Goal: Task Accomplishment & Management: Complete application form

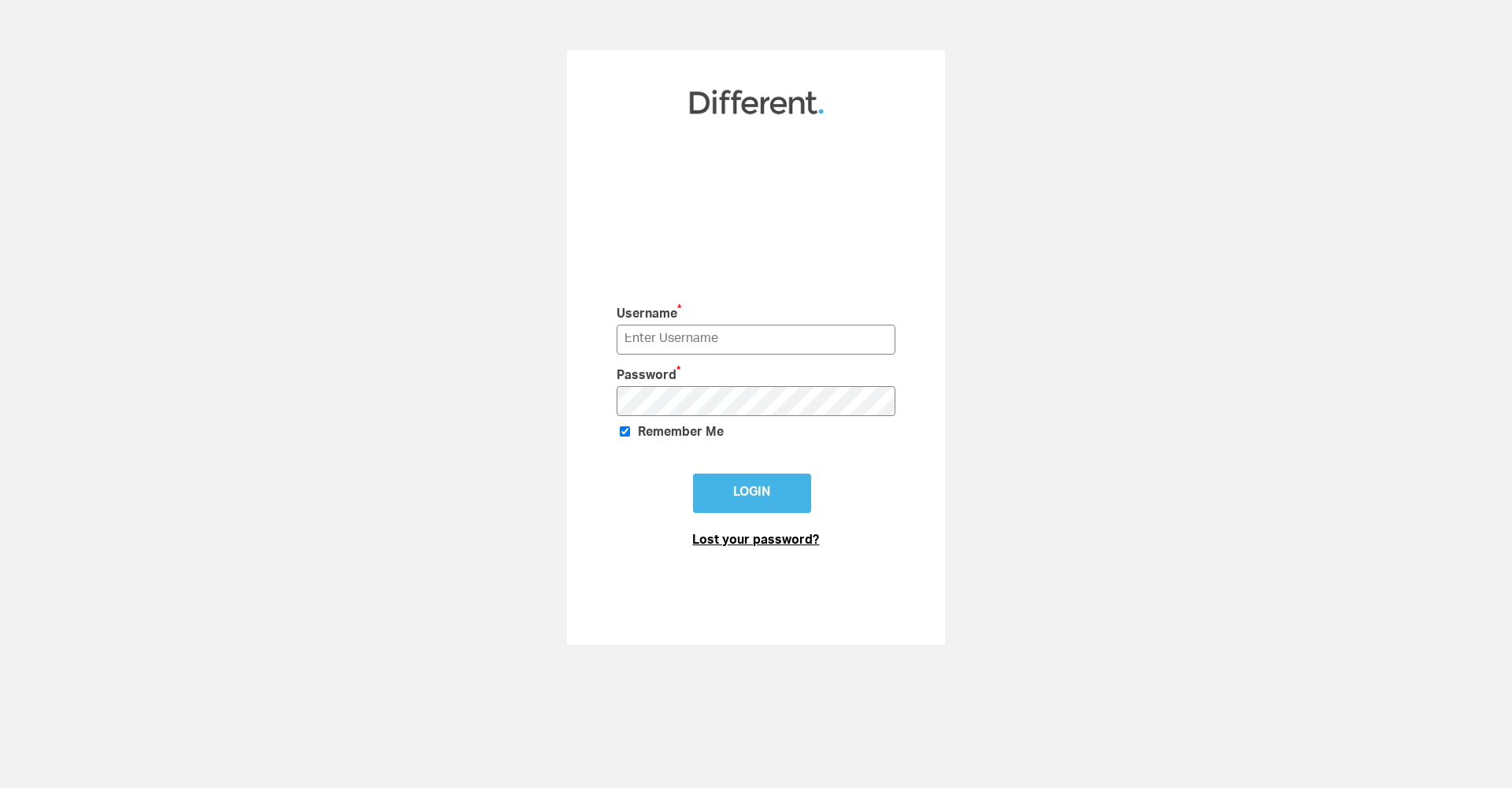
click at [756, 544] on link "Lost your password?" at bounding box center [756, 541] width 127 height 12
click at [877, 341] on input "text" at bounding box center [756, 338] width 280 height 29
click at [737, 343] on input "text" at bounding box center [756, 338] width 280 height 29
type input "shantanugirotra@gmail.com"
click at [751, 494] on input "Login" at bounding box center [752, 493] width 119 height 40
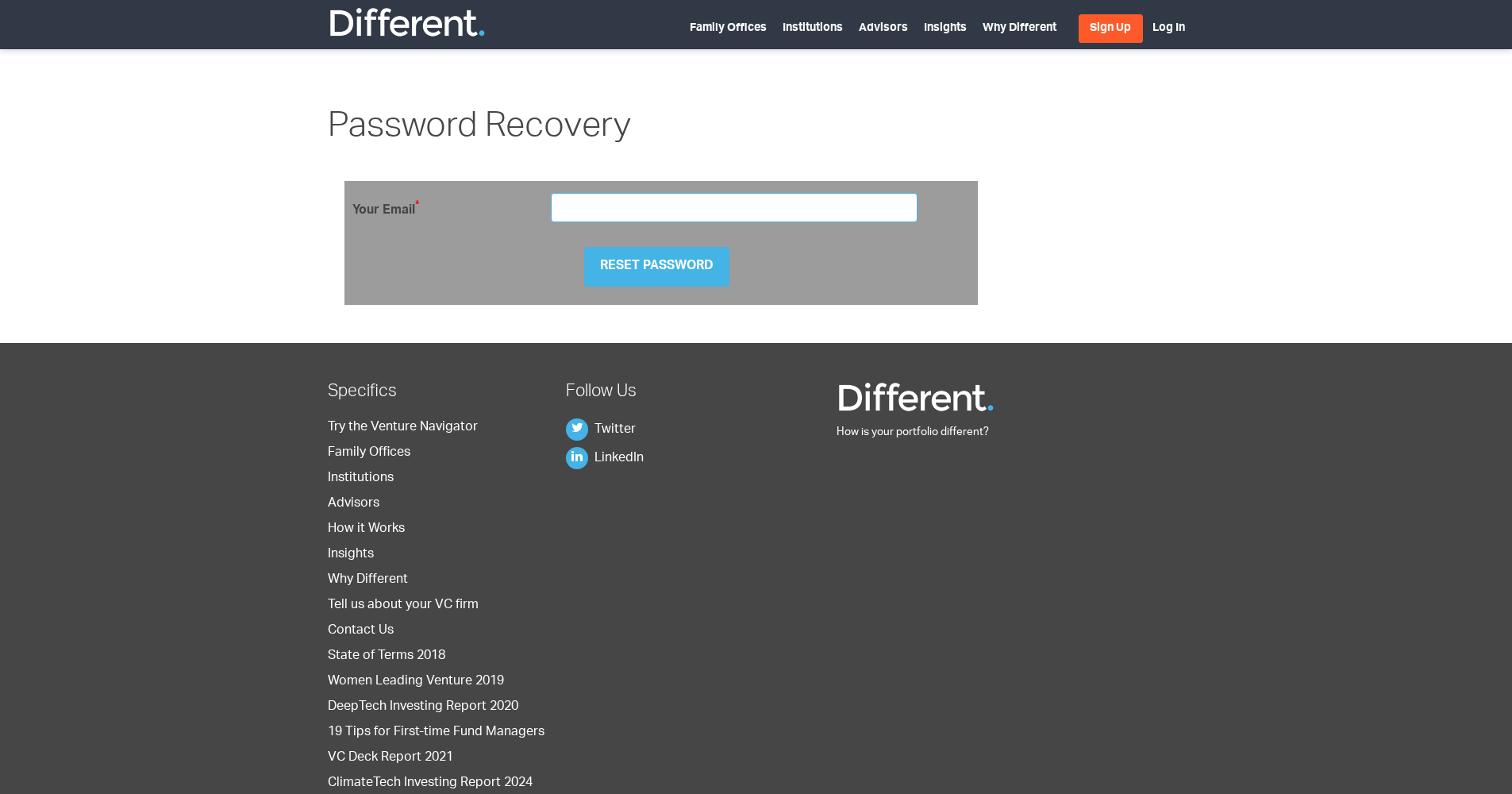
click at [683, 200] on input "email" at bounding box center [734, 207] width 367 height 29
type input "shantanugirotra"
type input "[EMAIL_ADDRESS][DOMAIN_NAME]"
click at [674, 270] on input "Reset Password" at bounding box center [656, 267] width 145 height 40
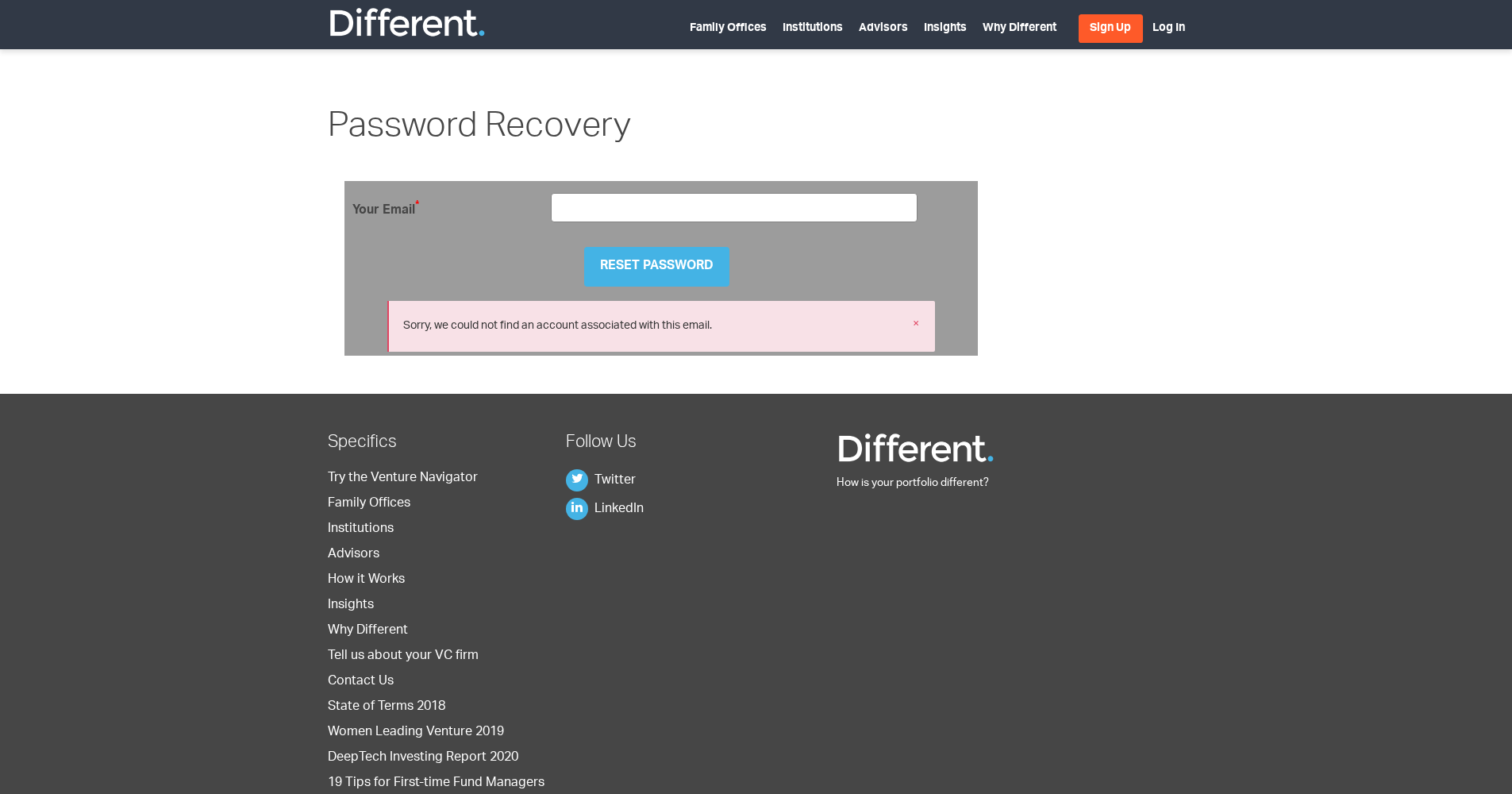
click at [1095, 30] on link "Sign Up" at bounding box center [1111, 28] width 65 height 28
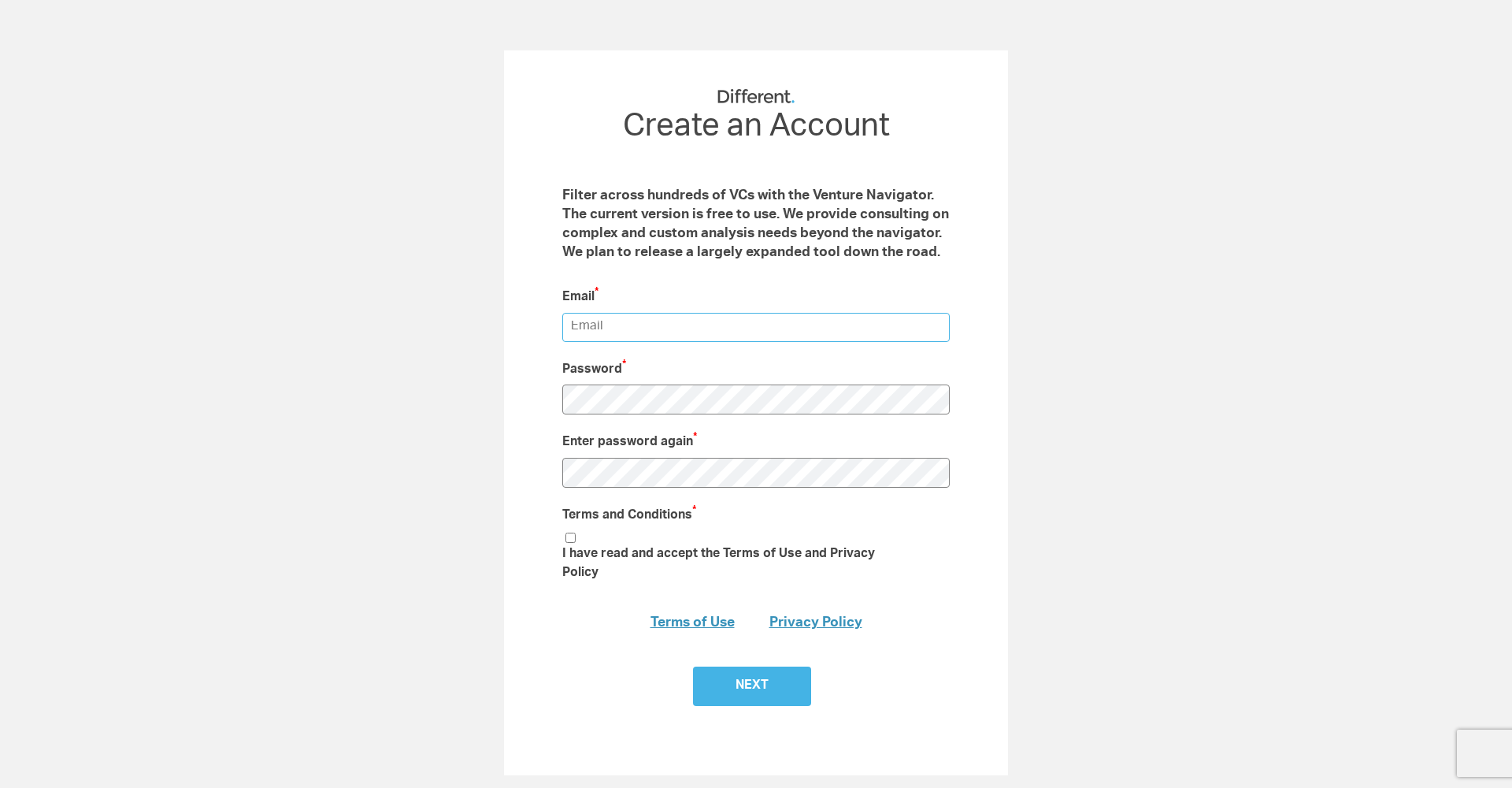
click at [666, 324] on input "email" at bounding box center [756, 327] width 388 height 29
type input "shan"
type input "[EMAIL_ADDRESS][DOMAIN_NAME]"
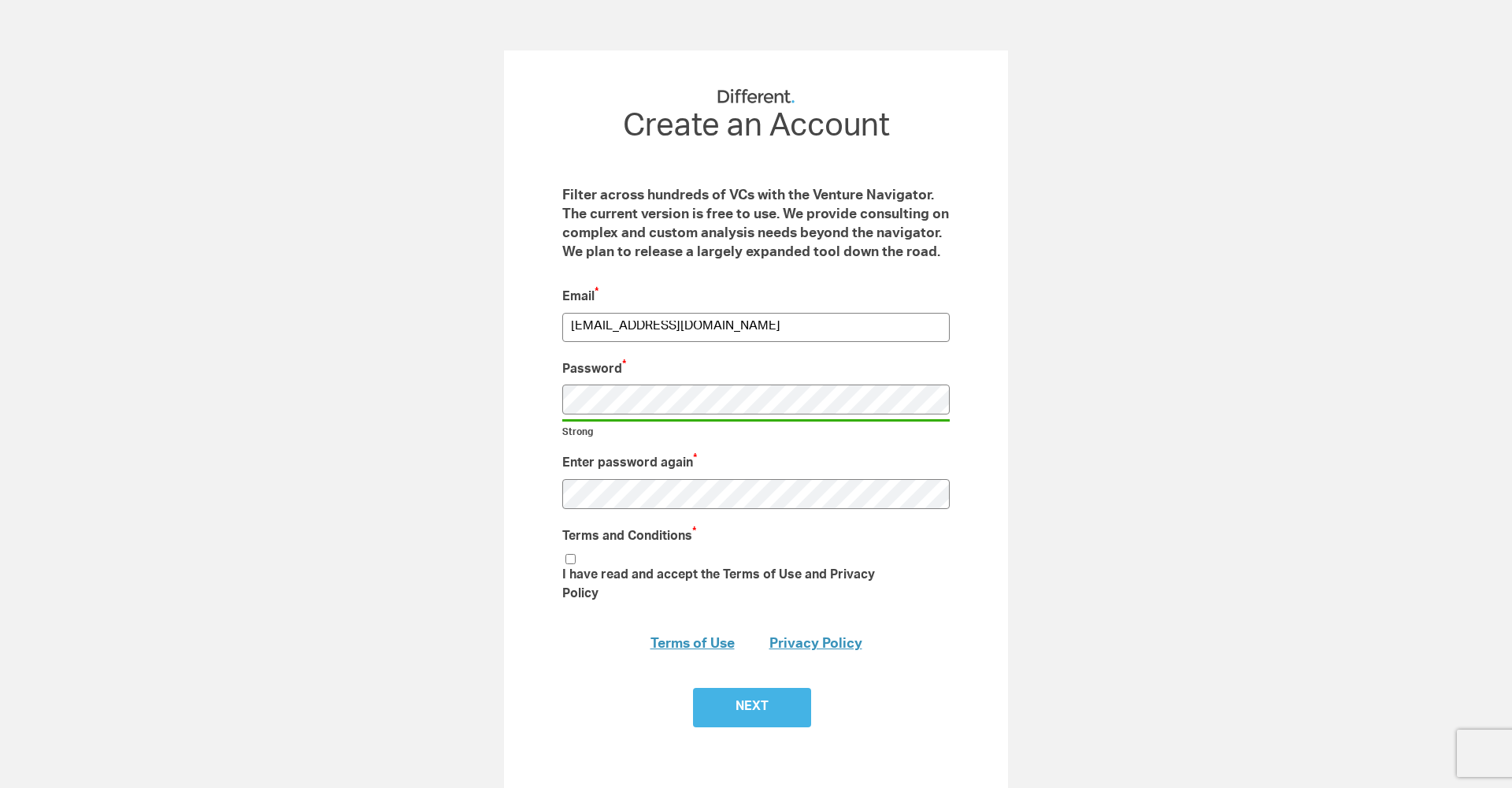
click at [402, 321] on div "RM_Stats 7605 Create an Account Filter across hundreds of VCs with the Venture …" at bounding box center [756, 423] width 1512 height 746
click at [570, 558] on input "I have read and accept the Terms of Use and Privacy Policy" at bounding box center [570, 559] width 10 height 10
checkbox input "true"
click at [742, 688] on input "Next" at bounding box center [752, 707] width 119 height 40
type input "Submit"
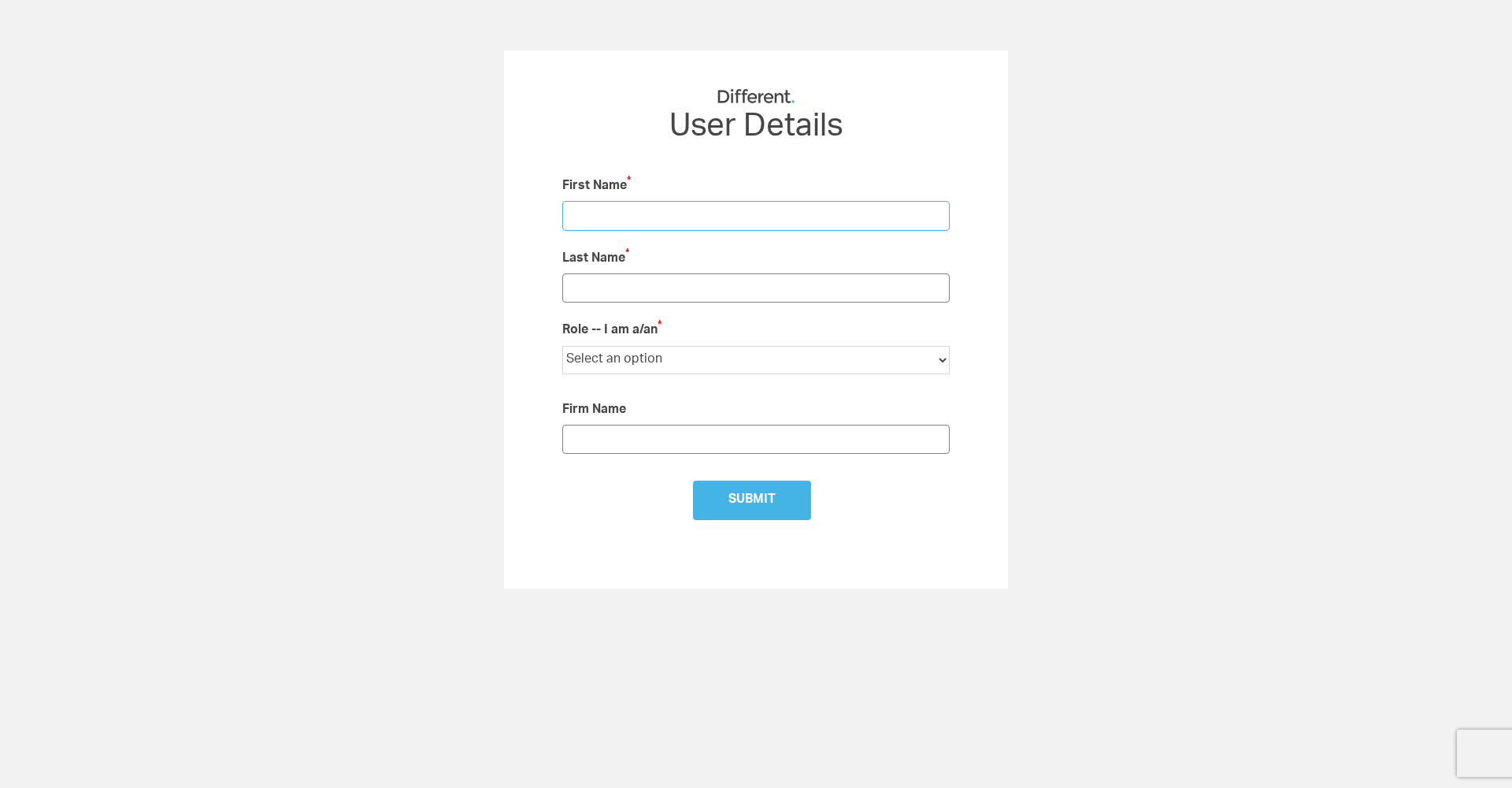
click at [933, 220] on input "text" at bounding box center [756, 215] width 388 height 29
click at [790, 217] on input "text" at bounding box center [756, 215] width 388 height 29
type input "[PERSON_NAME]"
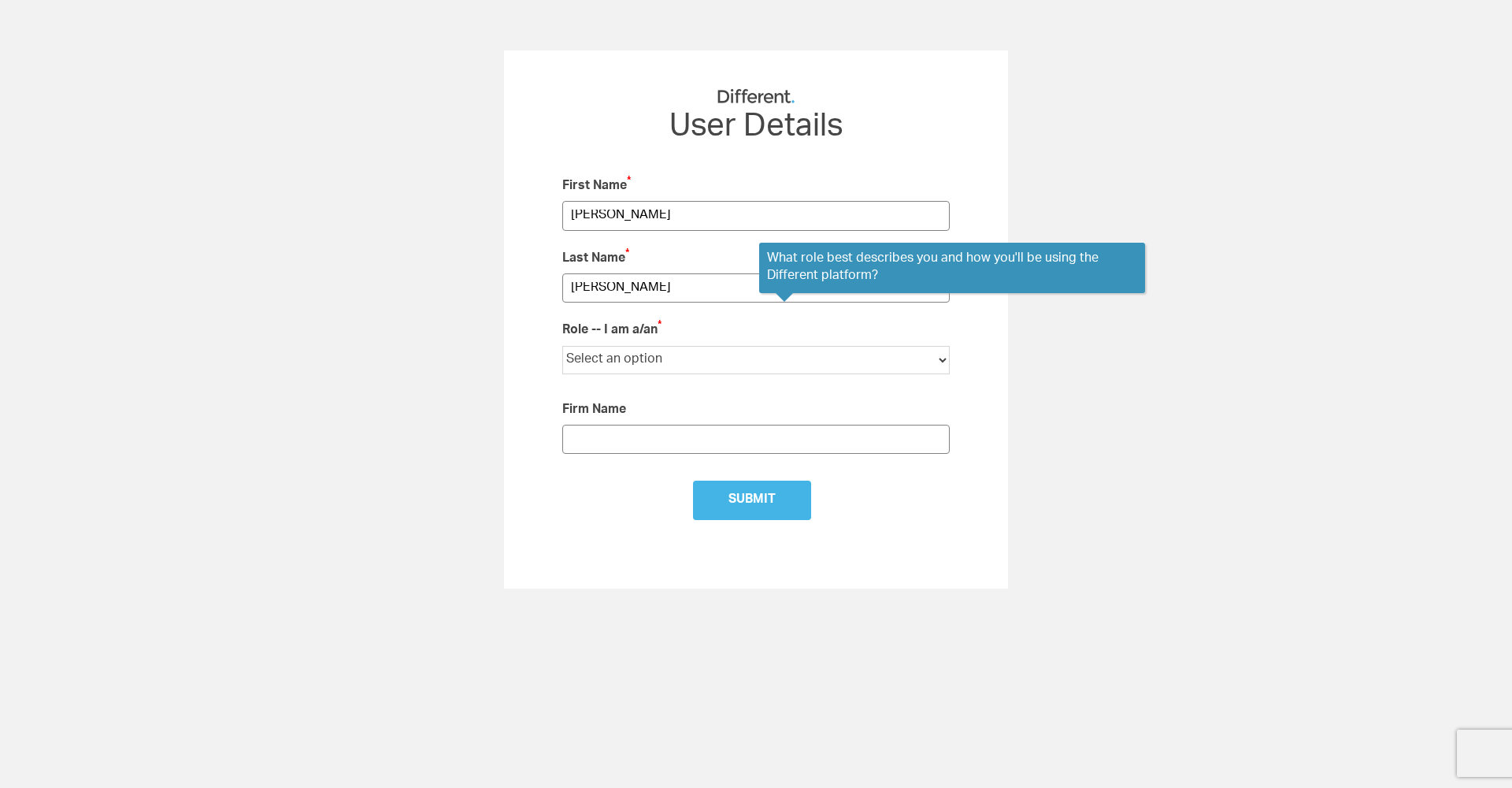
select select "Startup Founder"
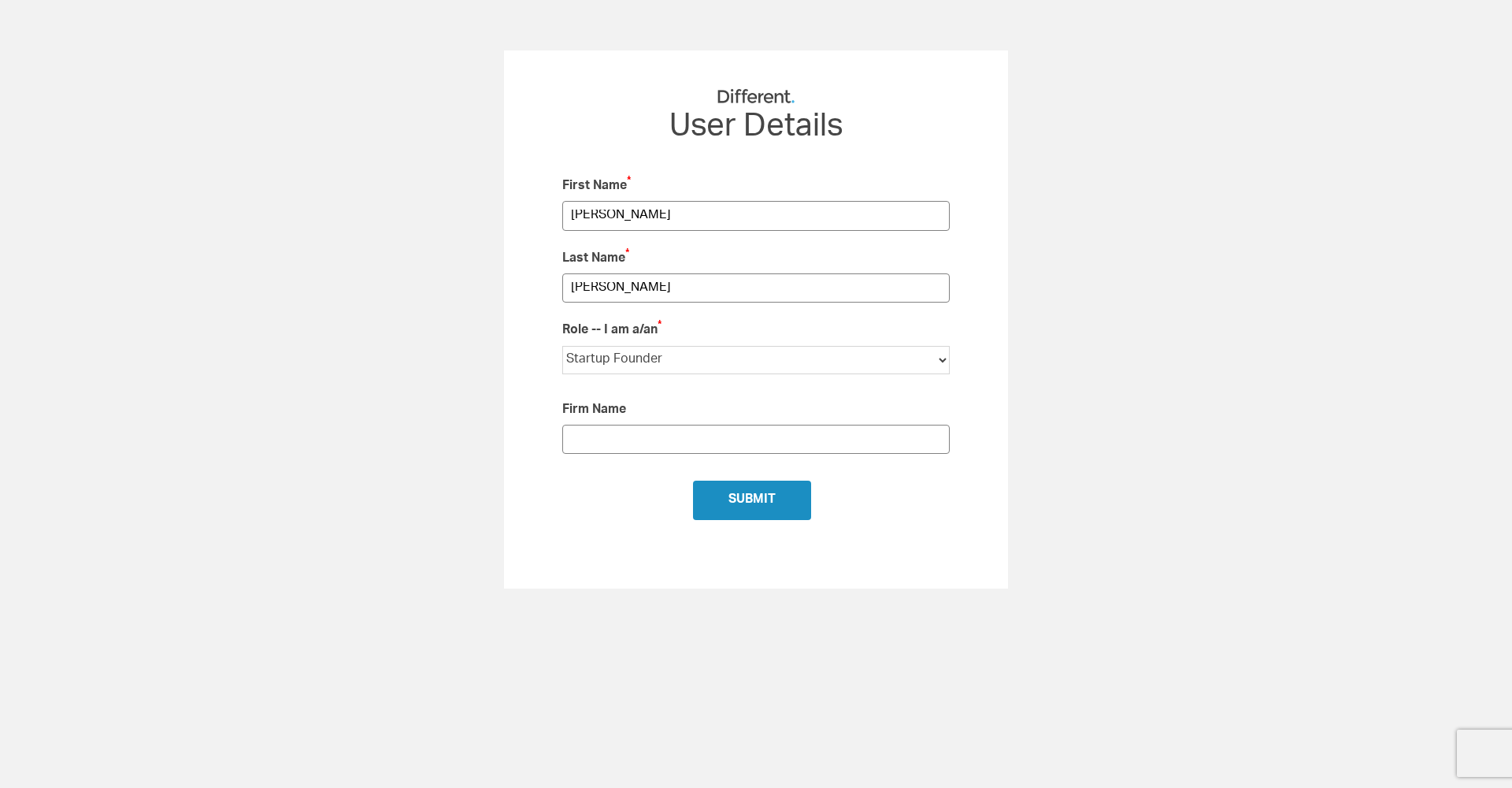
click at [754, 491] on input "Submit" at bounding box center [752, 501] width 119 height 40
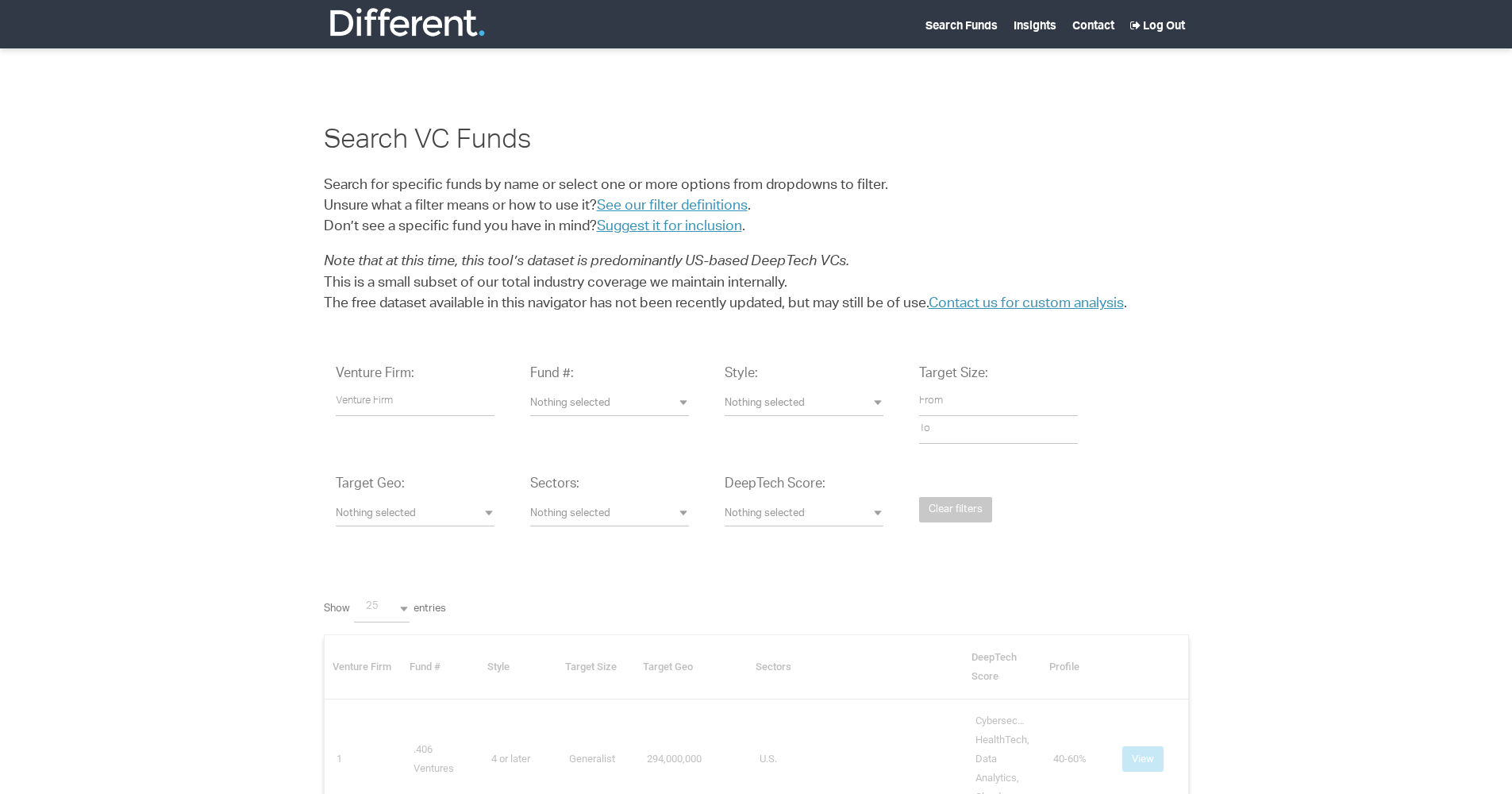
select select
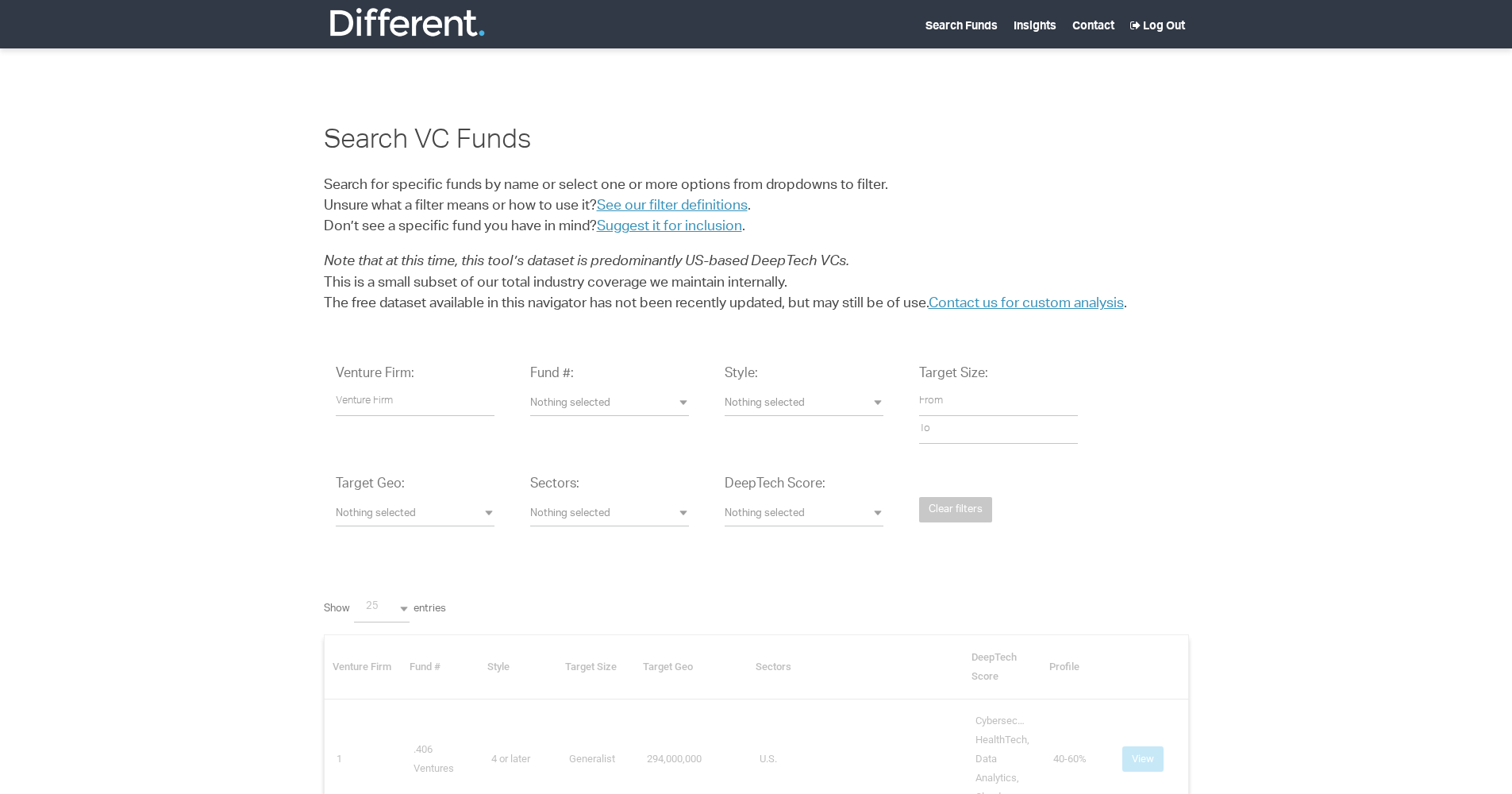
select select "25"
select select
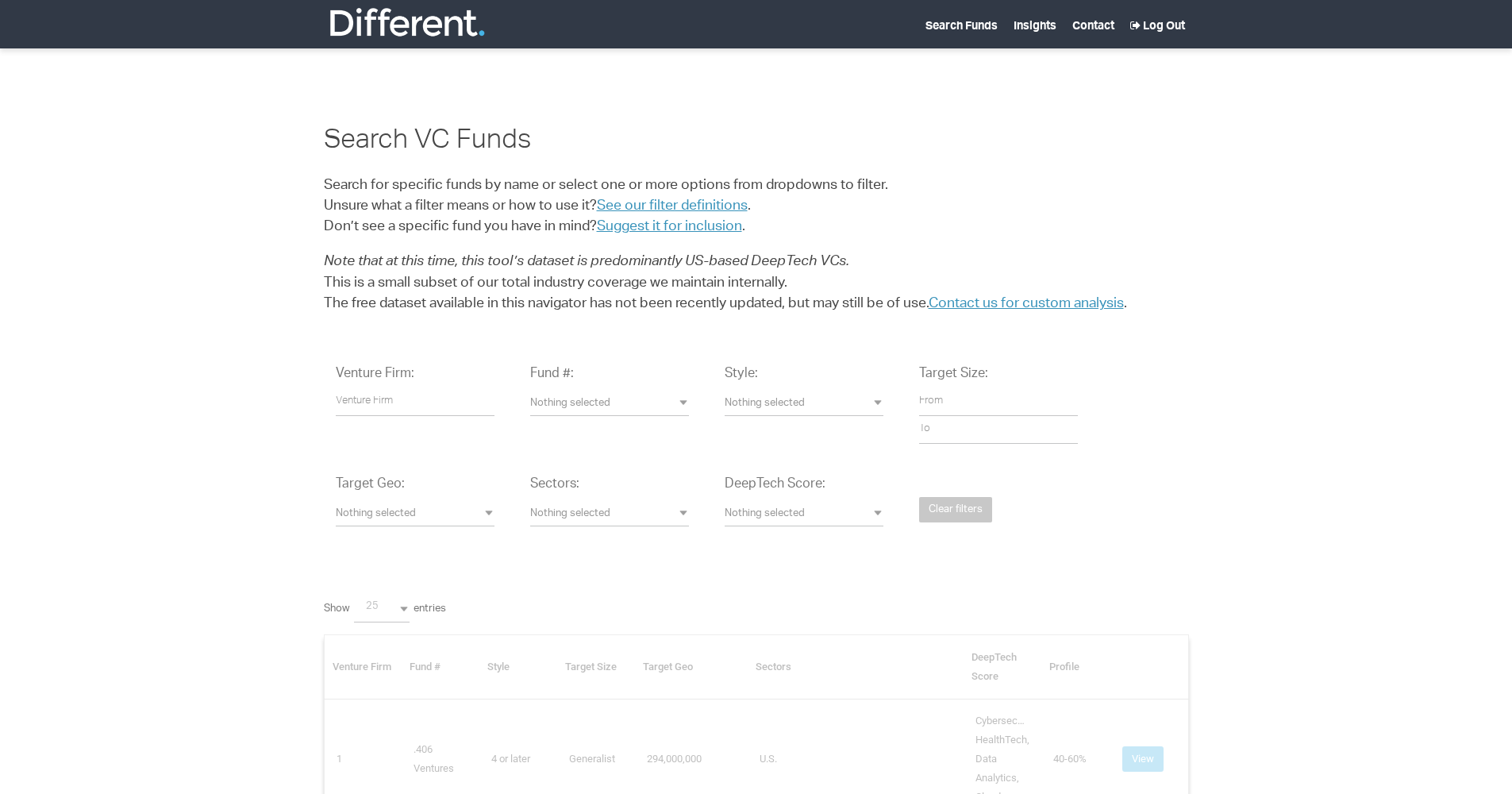
select select
select select "25"
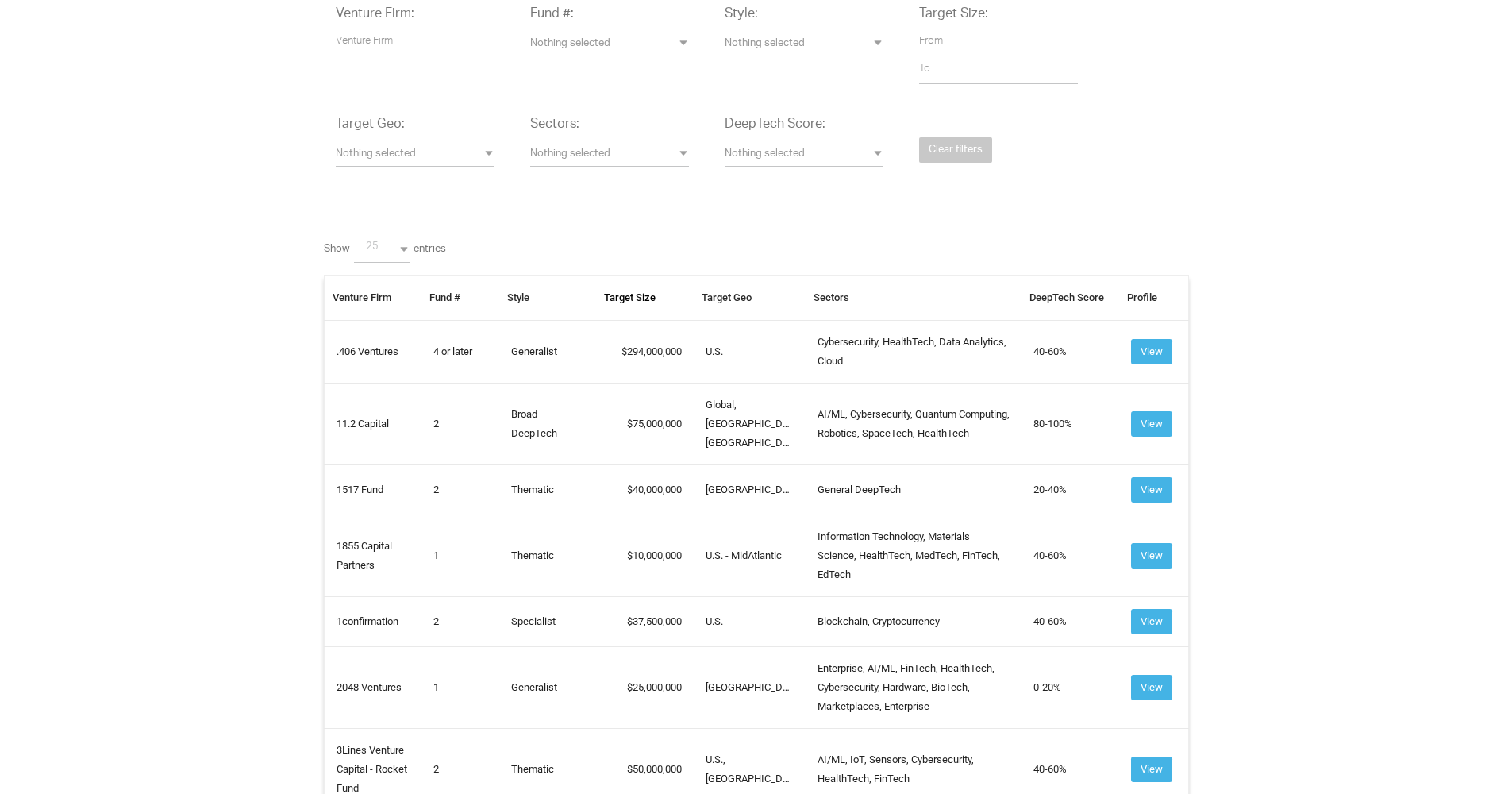
scroll to position [216, 0]
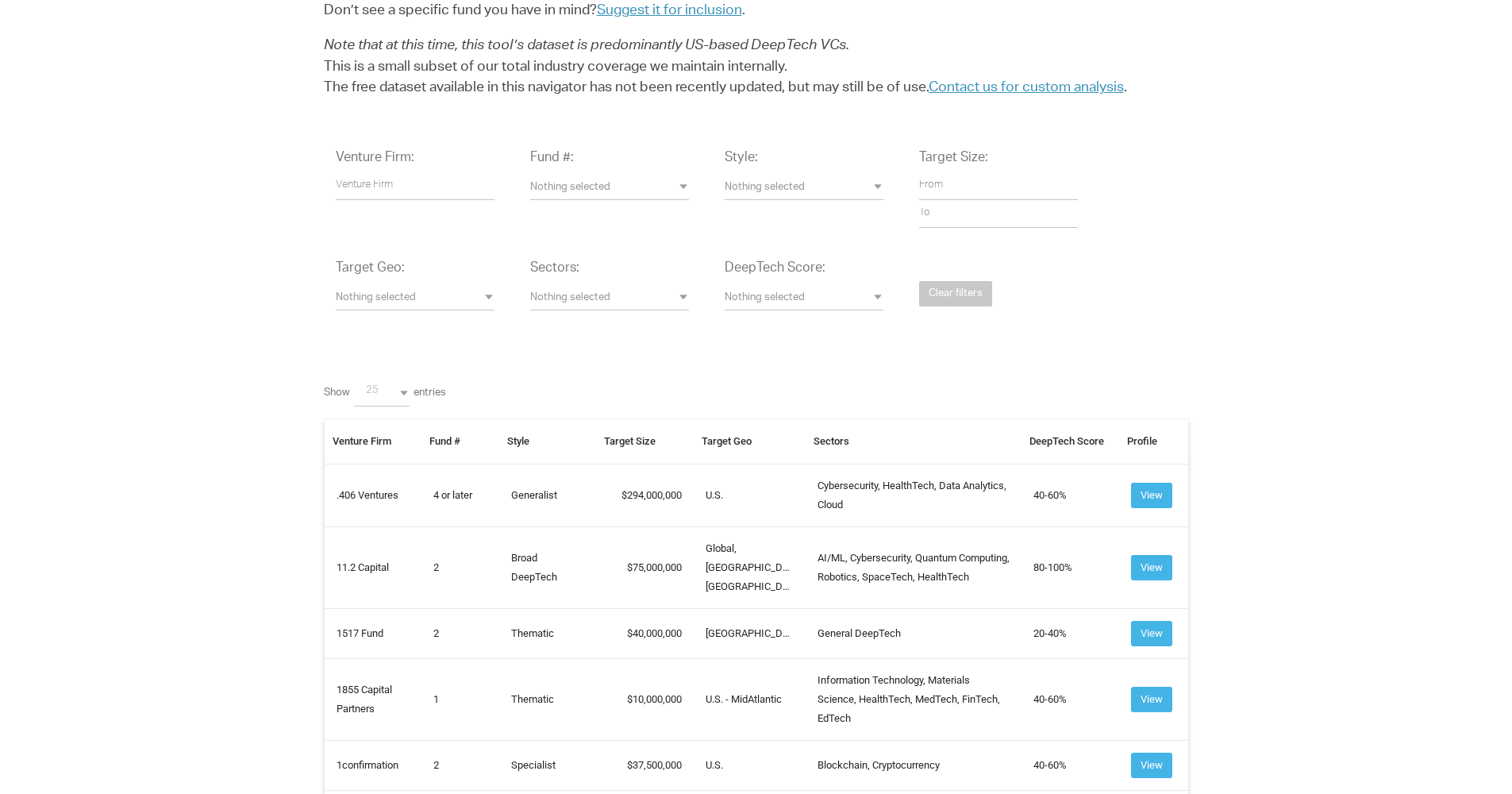
click at [797, 187] on span "Nothing selected" at bounding box center [804, 188] width 158 height 15
click at [625, 183] on span "Nothing selected" at bounding box center [609, 188] width 158 height 15
click at [388, 263] on label "Target Geo:" at bounding box center [370, 269] width 69 height 19
click at [445, 299] on span "Nothing selected" at bounding box center [415, 299] width 158 height 15
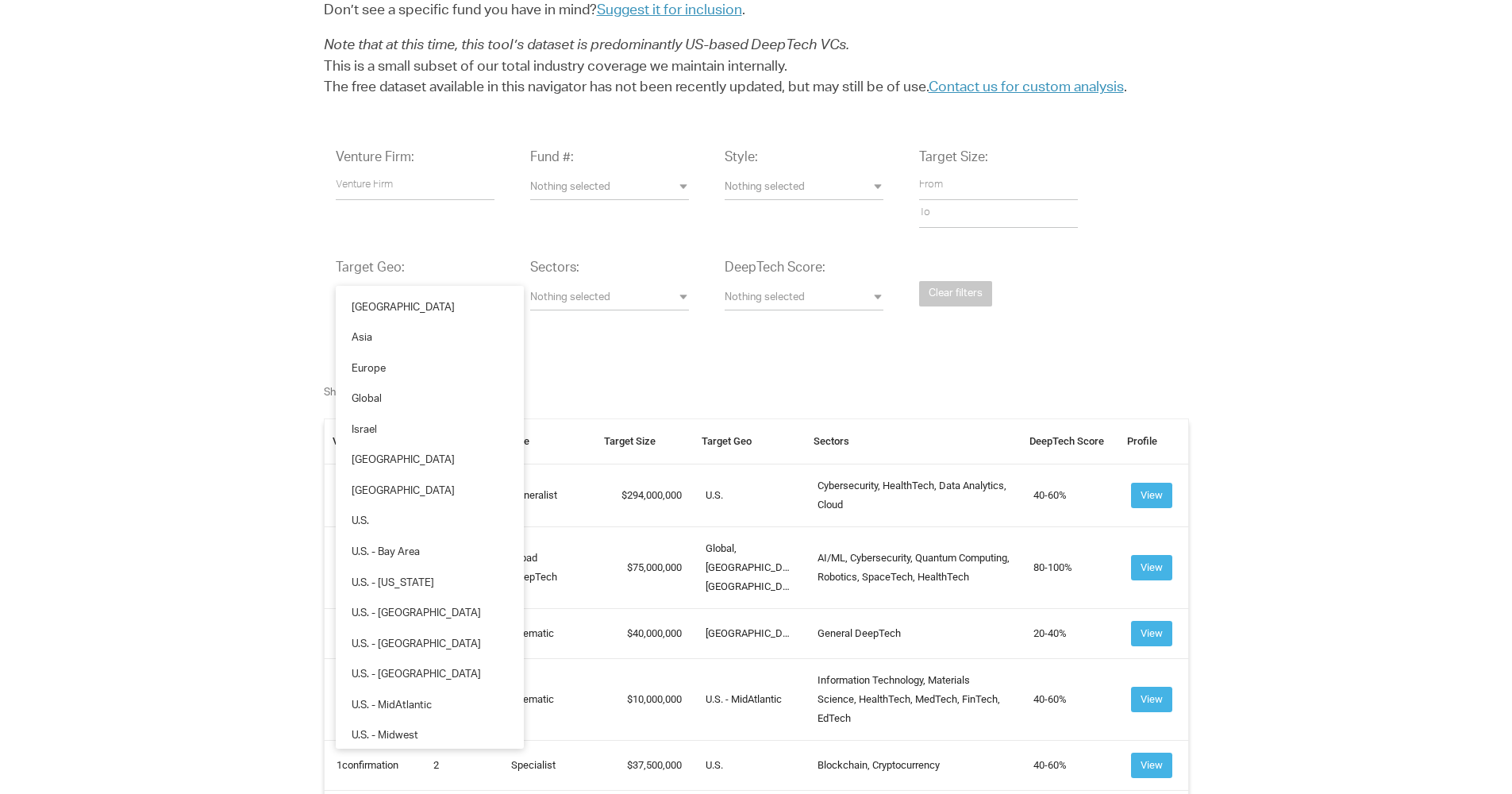
click at [609, 295] on span "Nothing selected" at bounding box center [609, 299] width 158 height 15
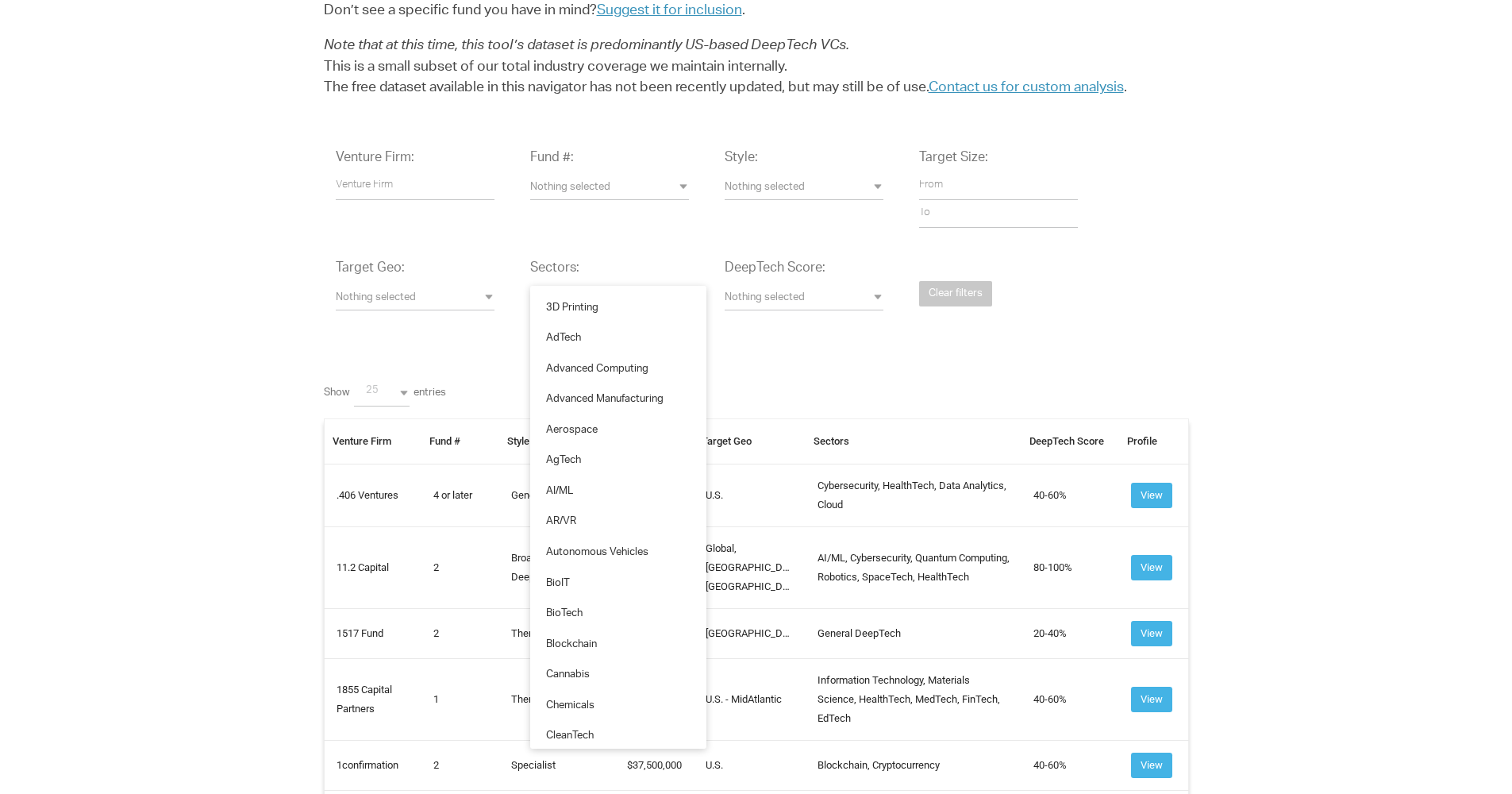
click at [800, 298] on span "Nothing selected" at bounding box center [804, 299] width 158 height 15
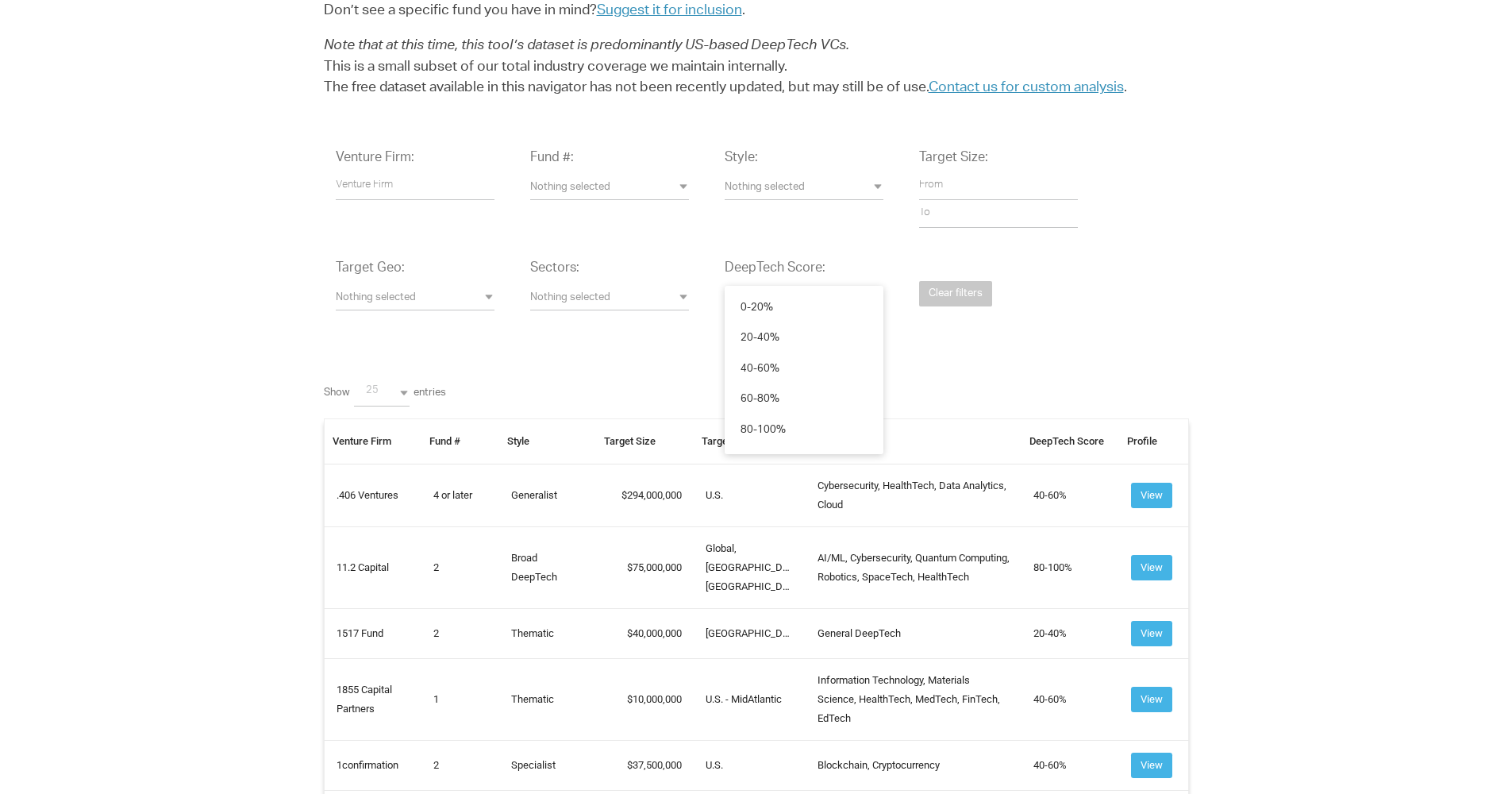
click at [1025, 325] on div "Venture Firm: Fund #: Nothing selected 1 2 3 4 or later Accelerator Evergreen R…" at bounding box center [756, 242] width 865 height 210
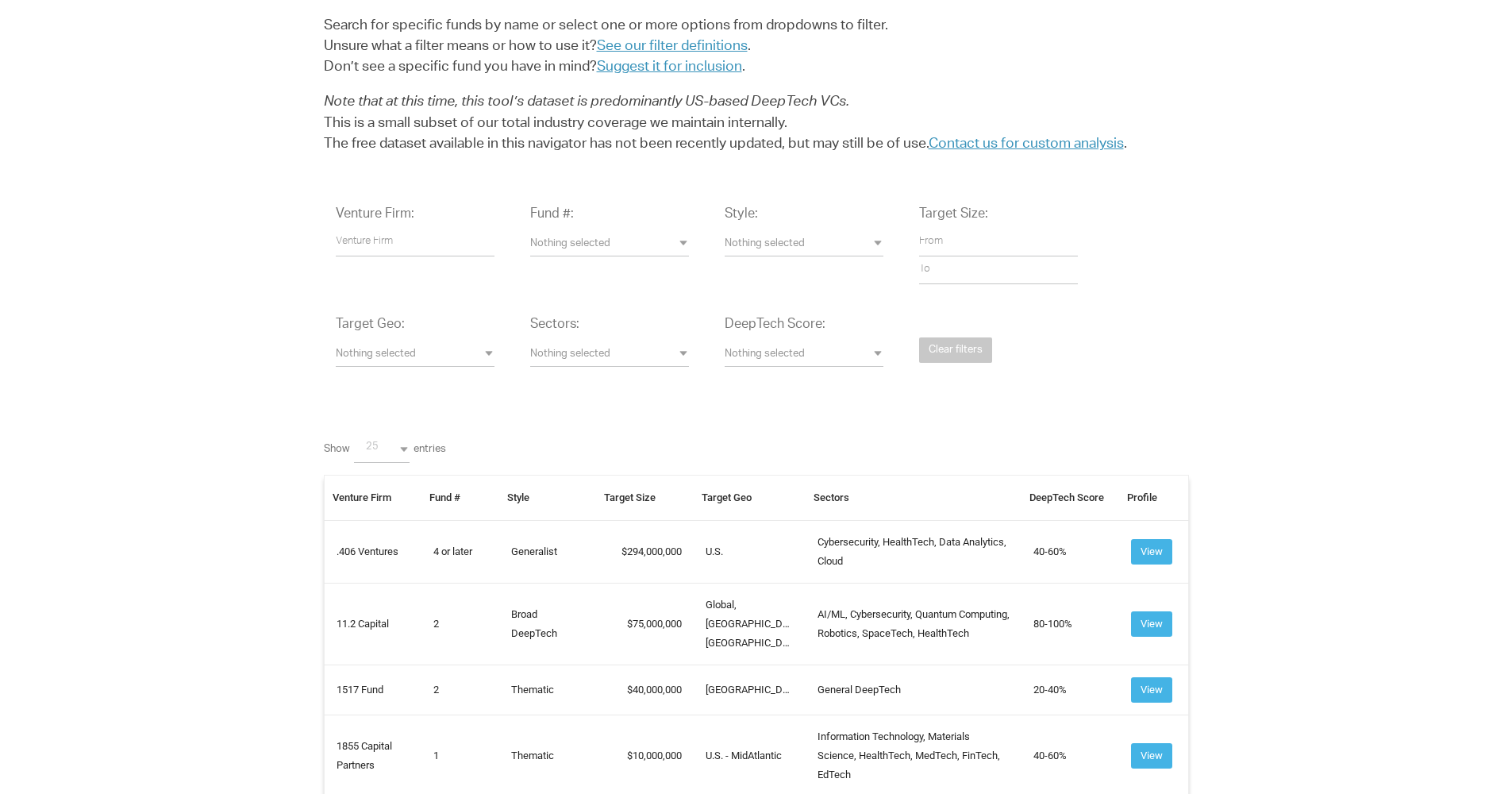
scroll to position [78, 0]
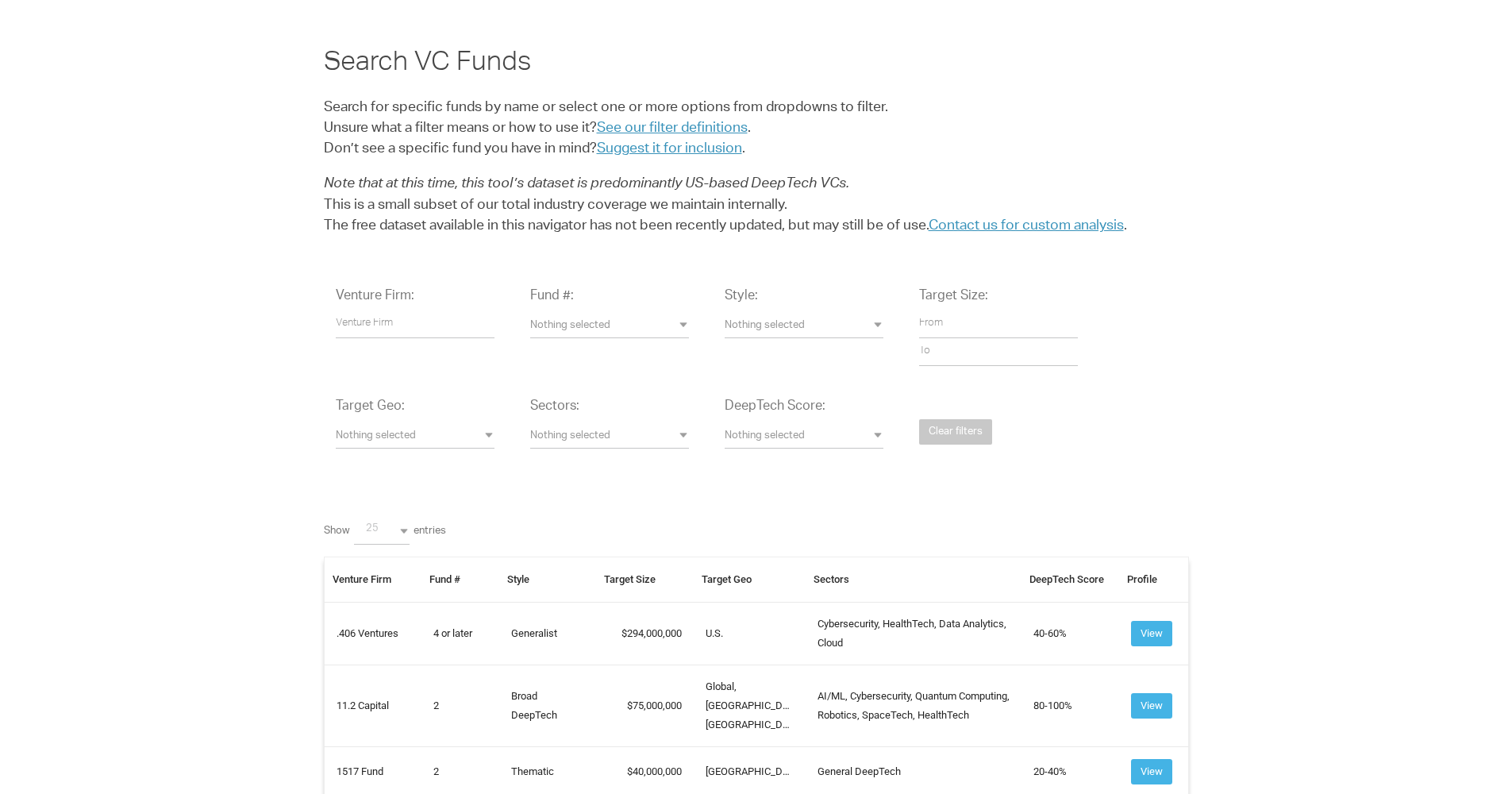
click at [773, 319] on span "Nothing selected" at bounding box center [804, 327] width 158 height 15
click at [1098, 420] on div "Venture Firm: Fund #: Nothing selected 1 2 3 4 or later Accelerator Evergreen R…" at bounding box center [756, 380] width 865 height 210
click at [633, 324] on span "Nothing selected" at bounding box center [609, 327] width 158 height 15
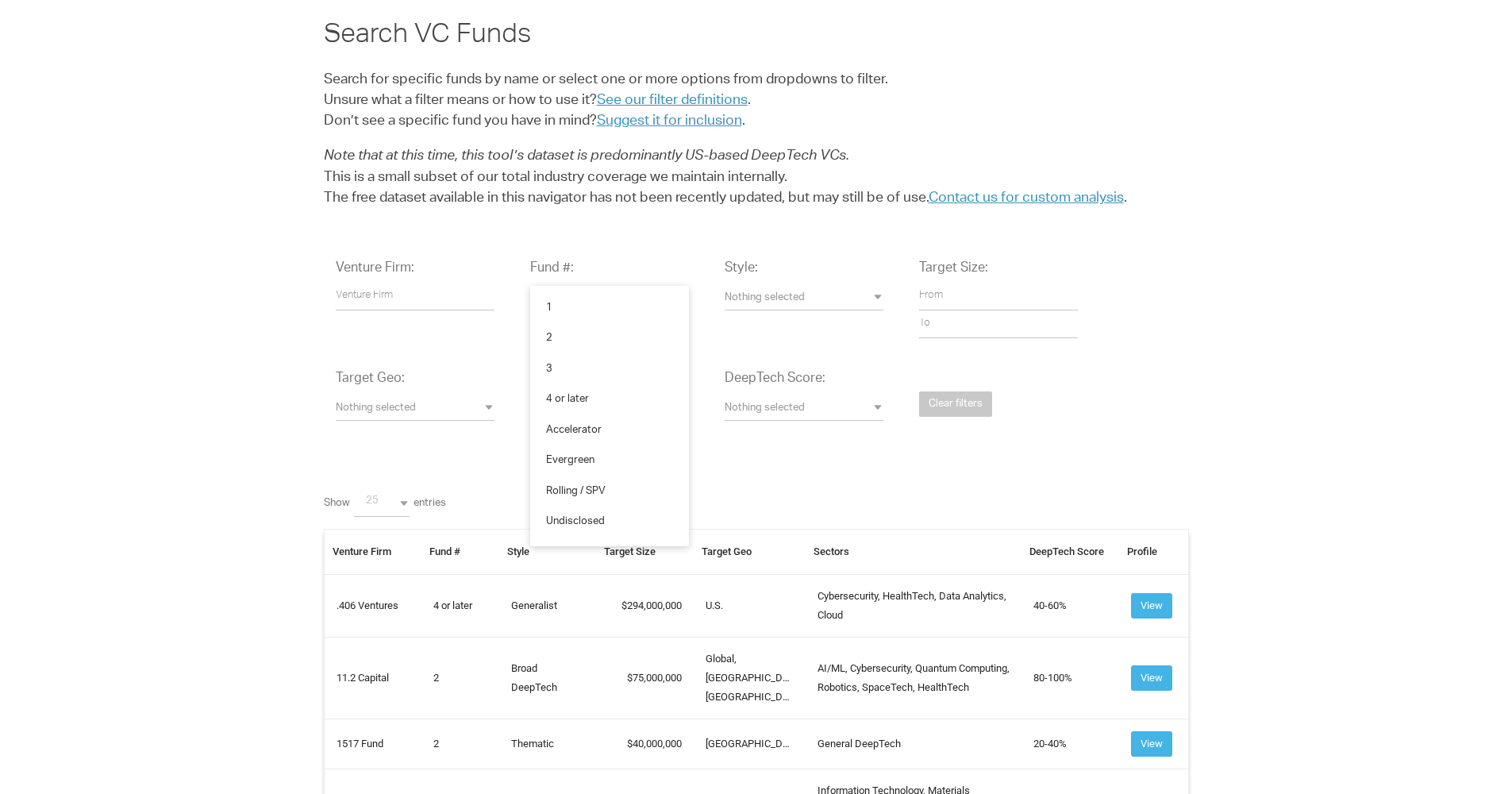
click at [1019, 301] on input "number" at bounding box center [998, 296] width 158 height 27
click at [1071, 292] on input "1" at bounding box center [998, 296] width 158 height 27
type input "0"
click at [1072, 299] on input "0" at bounding box center [998, 296] width 158 height 27
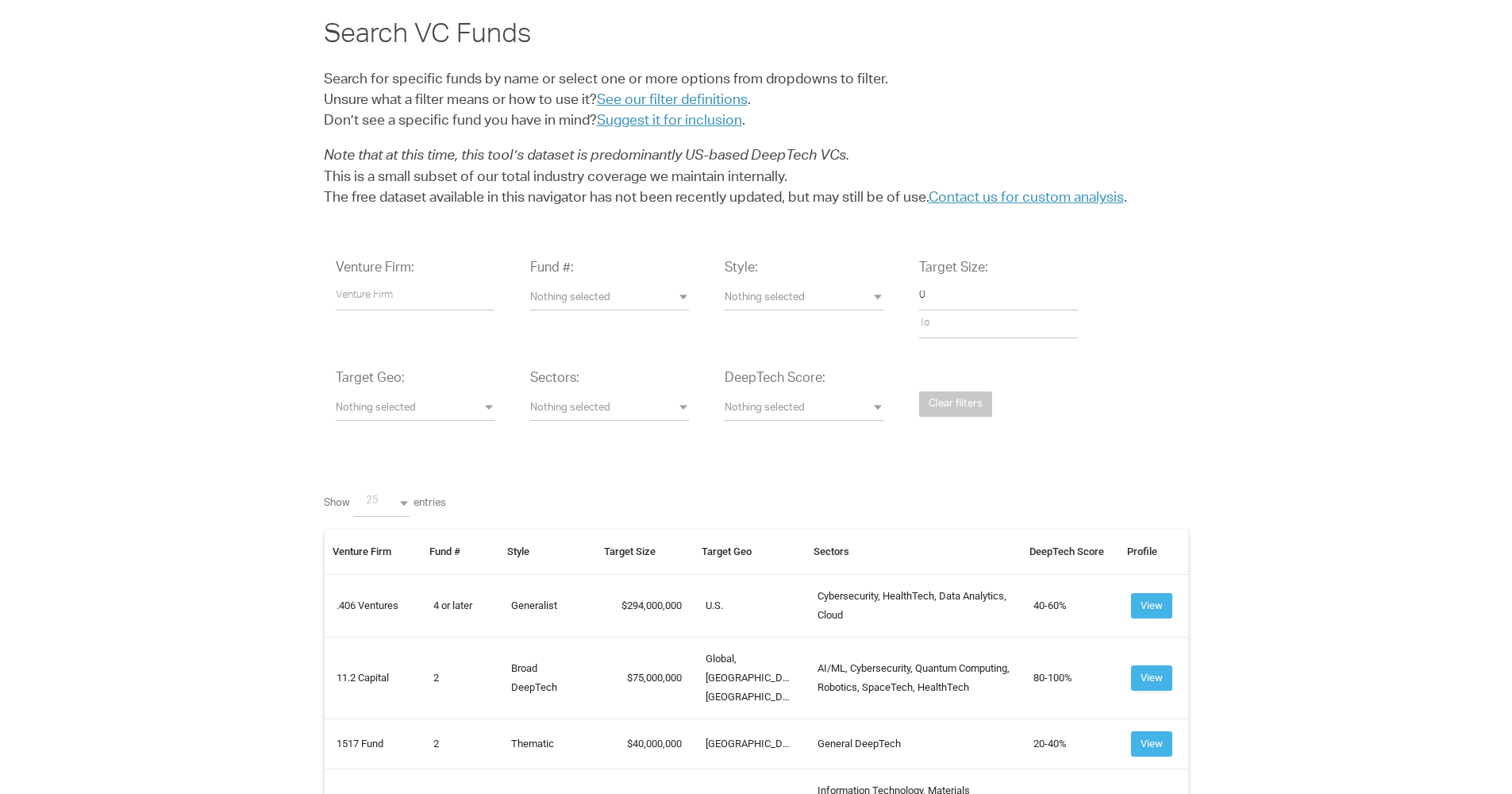
click at [1135, 303] on div "Venture Firm: Fund #: Nothing selected 1 2 3 4 or later Accelerator Evergreen R…" at bounding box center [756, 353] width 865 height 210
click at [822, 407] on span "Nothing selected" at bounding box center [804, 409] width 158 height 15
click at [567, 414] on button "Nothing selected" at bounding box center [609, 408] width 158 height 24
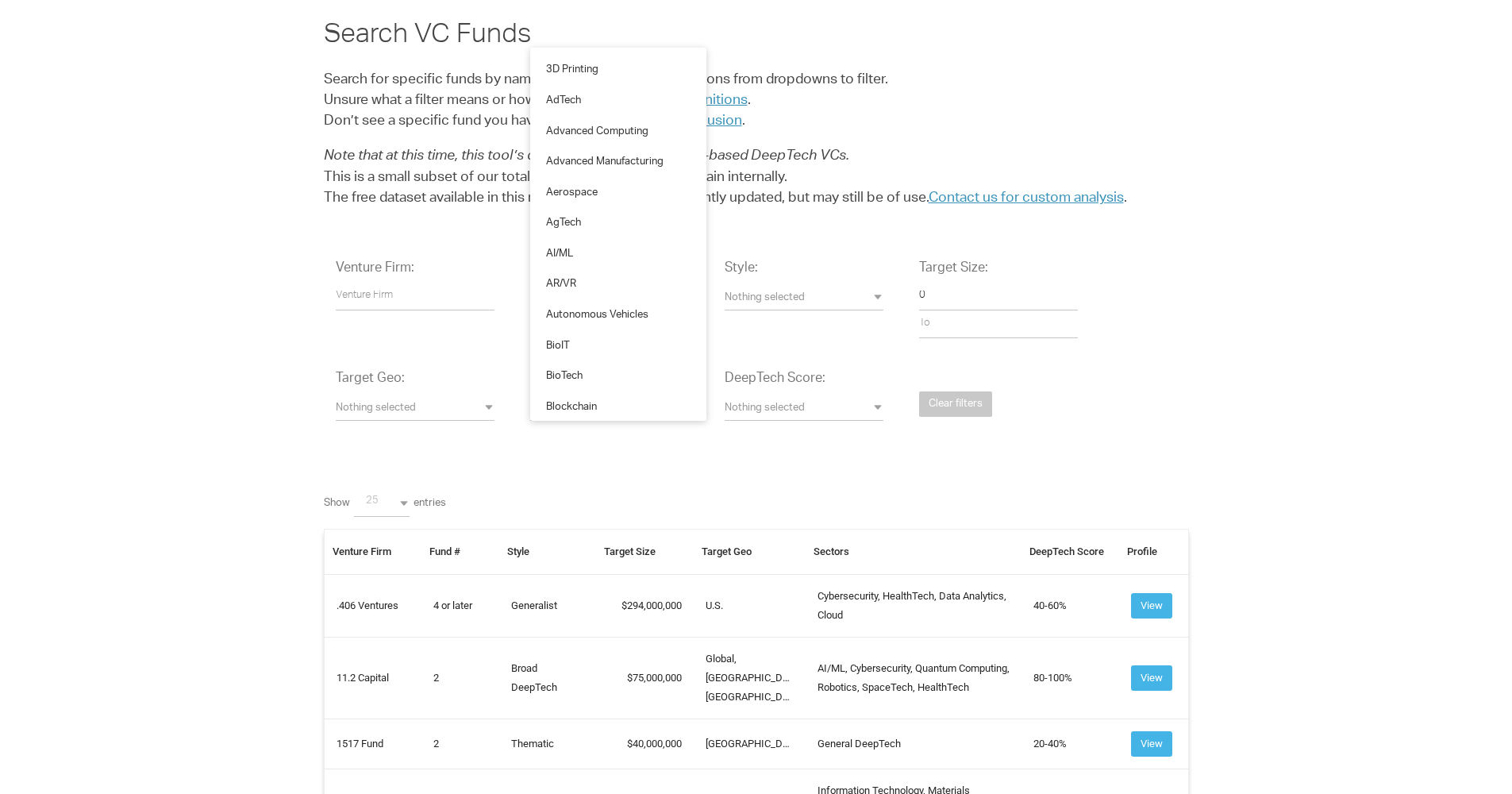
click at [395, 403] on span "Nothing selected" at bounding box center [415, 409] width 158 height 15
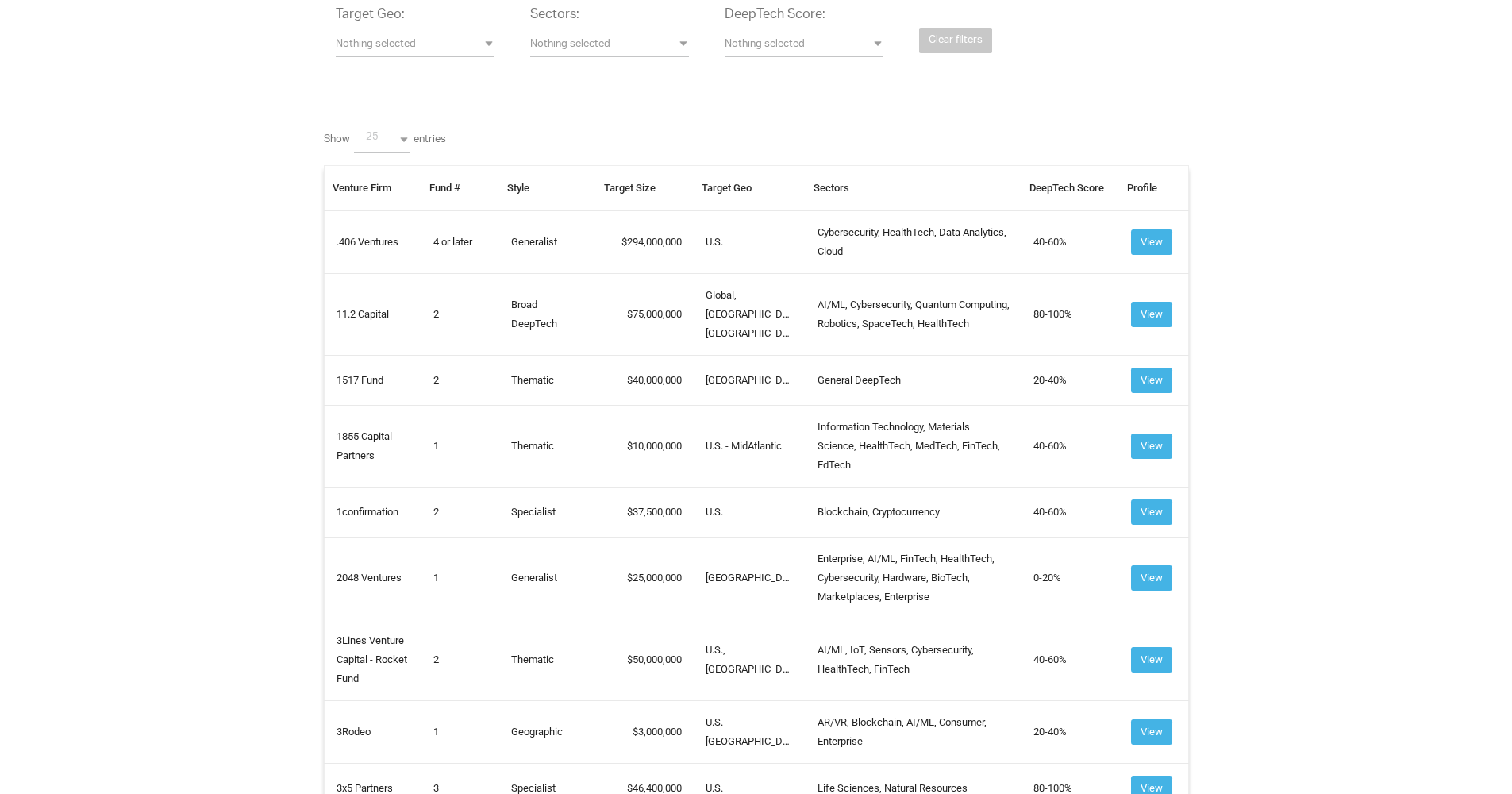
scroll to position [0, 0]
